Goal: Task Accomplishment & Management: Use online tool/utility

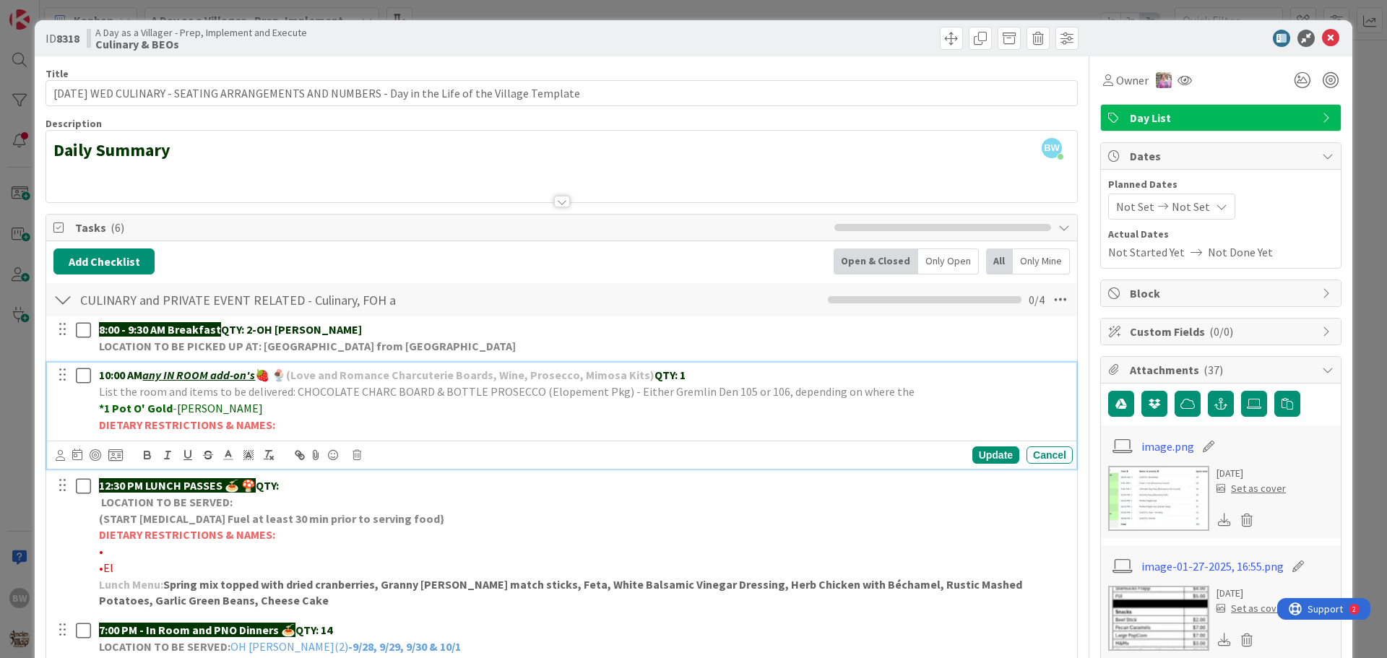
click at [893, 390] on p "List the room and items to be delivered: CHOCOLATE CHARC BOARD & BOTTLE PROSECC…" at bounding box center [583, 392] width 968 height 17
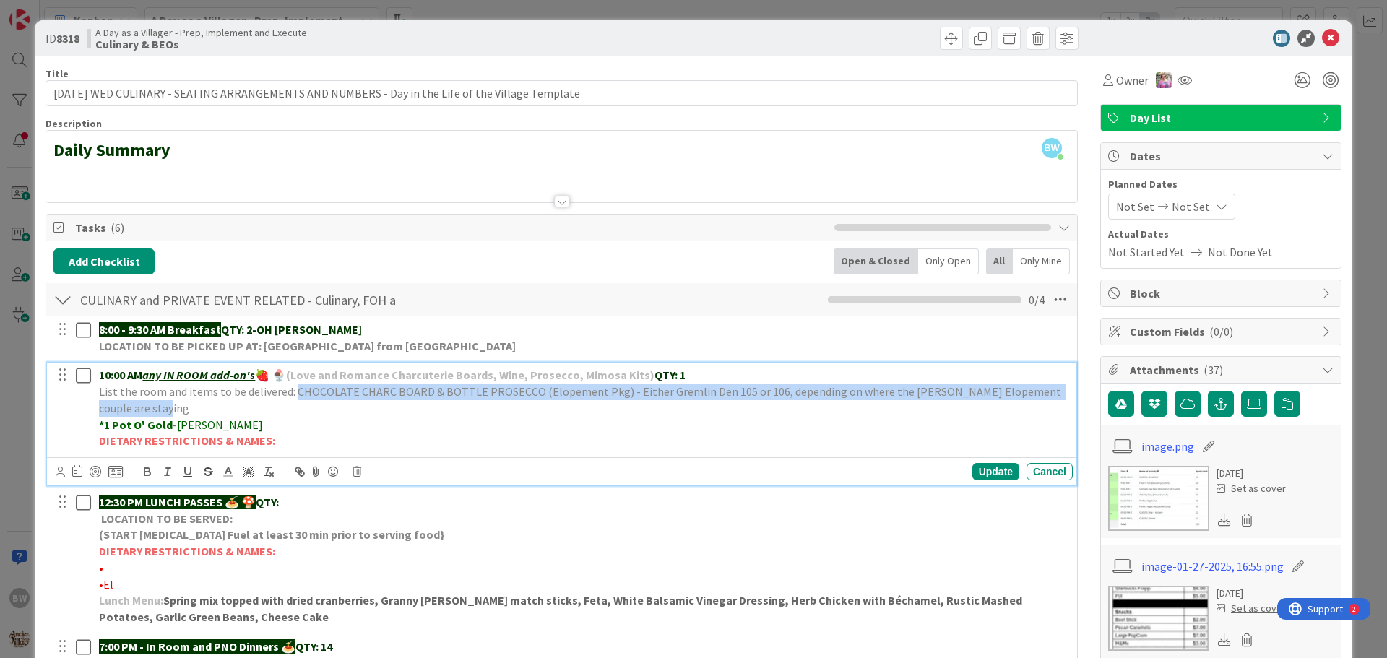
drag, startPoint x: 293, startPoint y: 390, endPoint x: 135, endPoint y: 413, distance: 159.9
click at [135, 413] on p "List the room and items to be delivered: CHOCOLATE CHARC BOARD & BOTTLE PROSECC…" at bounding box center [583, 400] width 968 height 33
click at [230, 473] on icon at bounding box center [228, 471] width 13 height 13
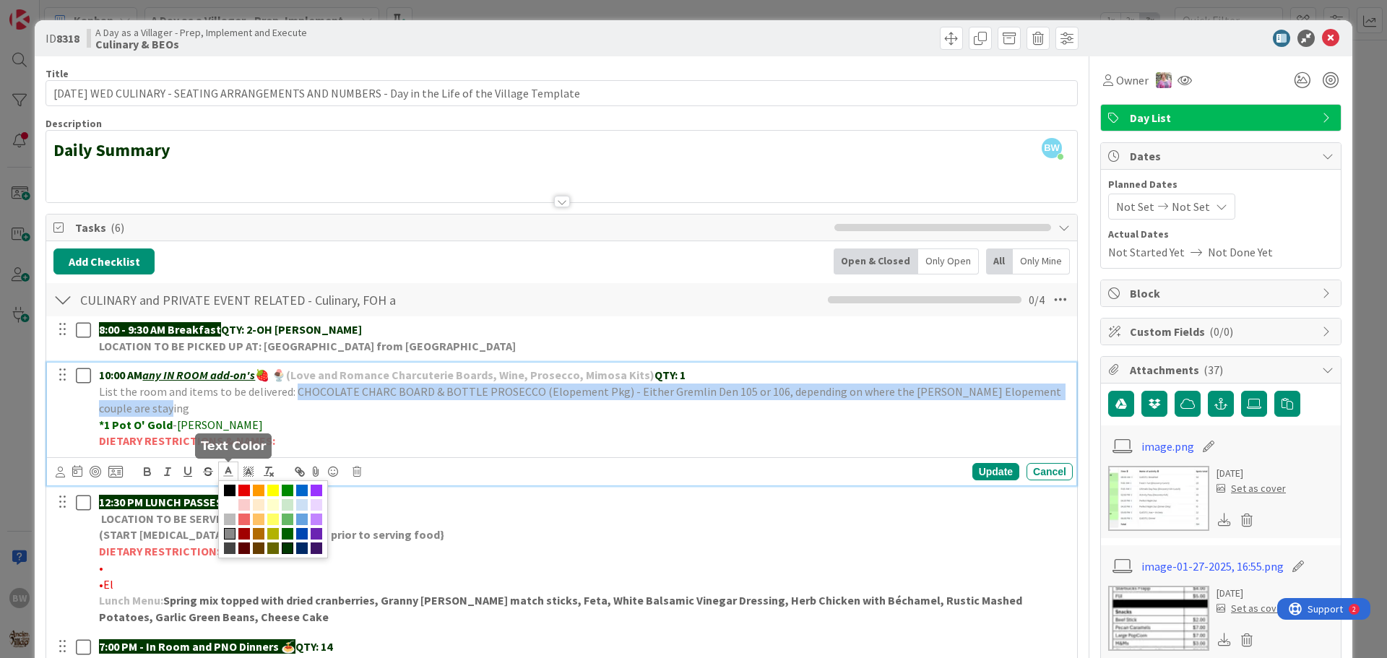
click at [286, 548] on span at bounding box center [288, 549] width 12 height 12
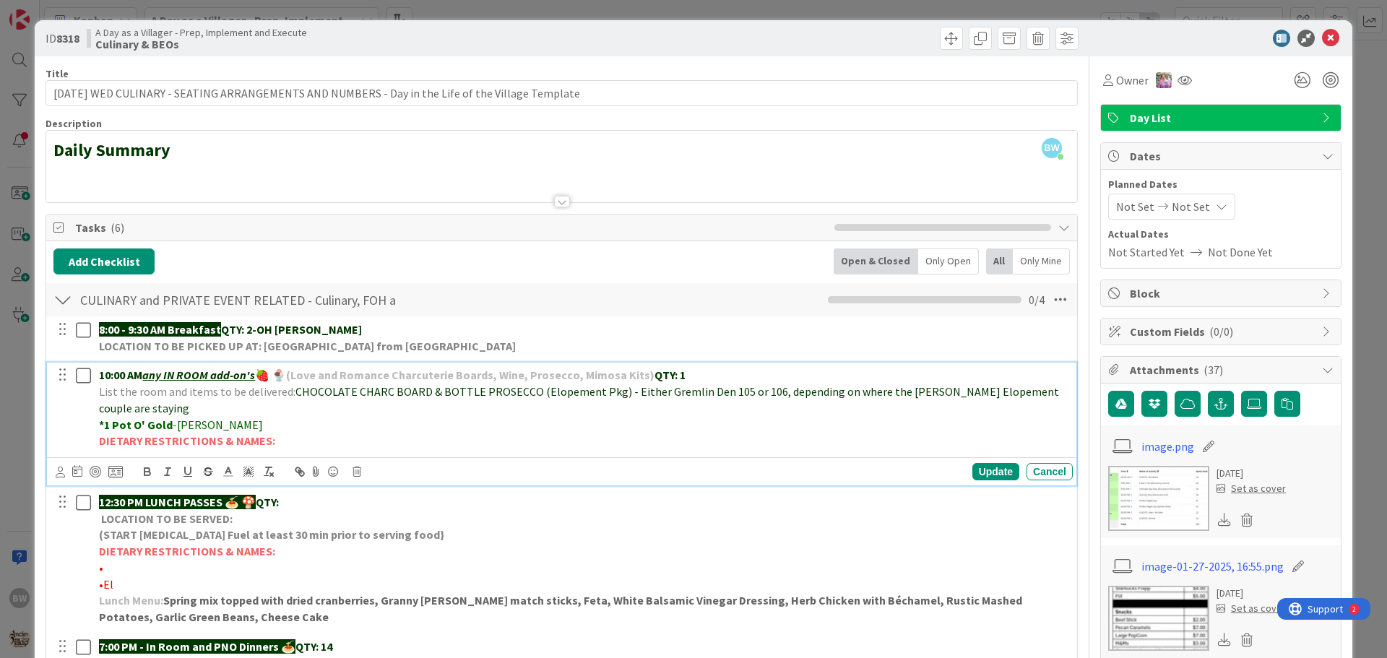
click at [554, 457] on div "Update Cancel" at bounding box center [562, 471] width 1030 height 28
click at [528, 417] on p "*1 Pot O' Gold - [PERSON_NAME]" at bounding box center [583, 425] width 968 height 17
drag, startPoint x: 612, startPoint y: 392, endPoint x: 291, endPoint y: 392, distance: 320.8
click at [291, 392] on span "CHOCOLATE CHARC BOARD & BOTTLE PROSECCO (Elopement Pkg) - Either Gremlin Den 10…" at bounding box center [580, 399] width 962 height 31
click at [149, 473] on icon "button" at bounding box center [148, 474] width 6 height 4
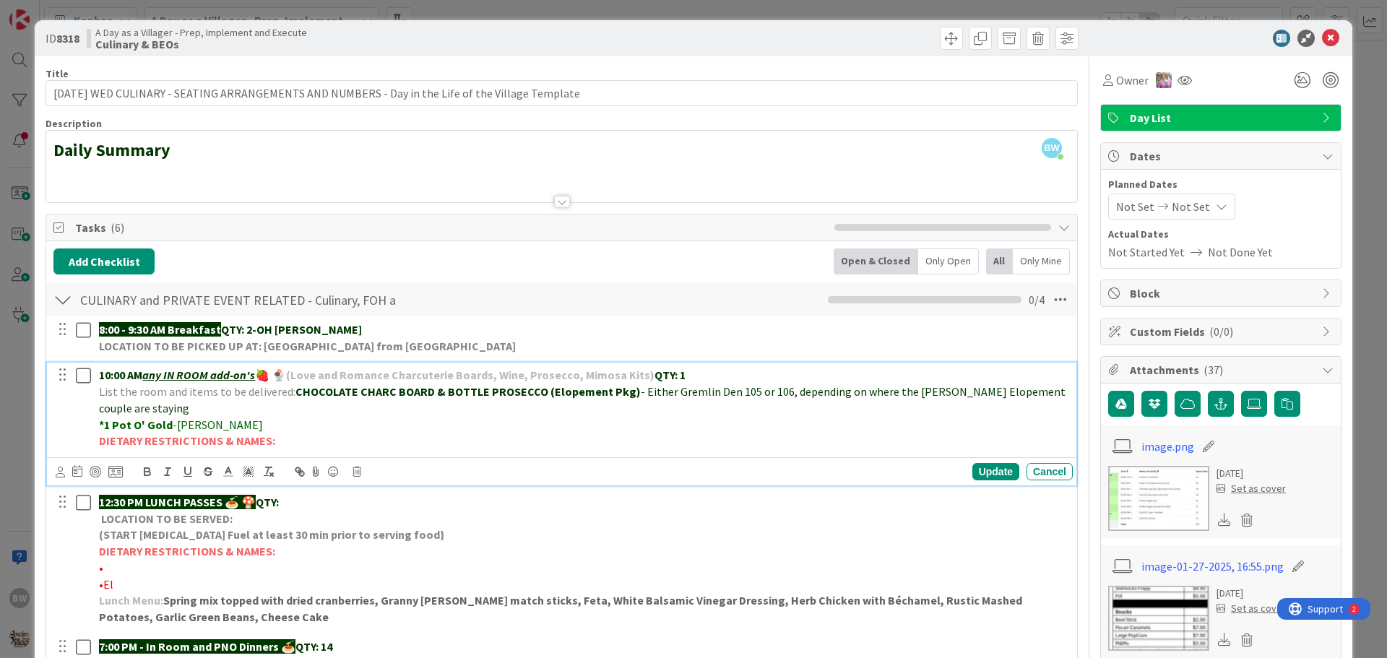
click at [451, 415] on p "List the room and items to be delivered: CHOCOLATE CHARC BOARD & BOTTLE PROSECC…" at bounding box center [583, 400] width 968 height 33
click at [781, 390] on span "- Either Gremlin Den 105 or 106, depending on where the [PERSON_NAME] Elopement…" at bounding box center [583, 399] width 969 height 31
click at [157, 408] on p "List the room and items to be delivered: CHOCOLATE CHARC BOARD & BOTTLE PROSECC…" at bounding box center [583, 400] width 968 height 33
click at [986, 465] on div "Update" at bounding box center [996, 471] width 47 height 17
